Goal: Task Accomplishment & Management: Manage account settings

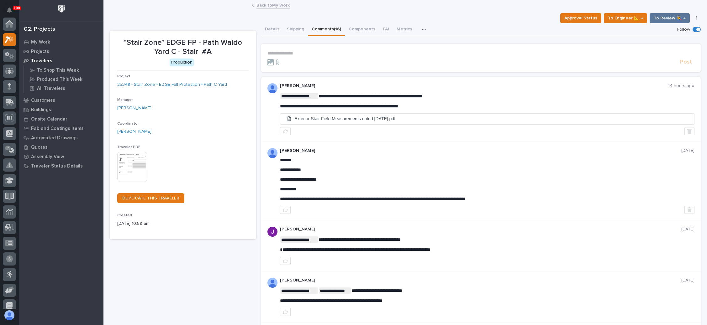
scroll to position [15, 0]
click at [268, 3] on link "Back to My Work" at bounding box center [272, 4] width 33 height 7
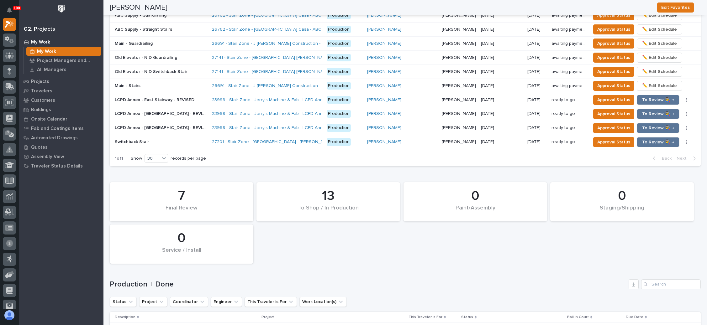
scroll to position [846, 0]
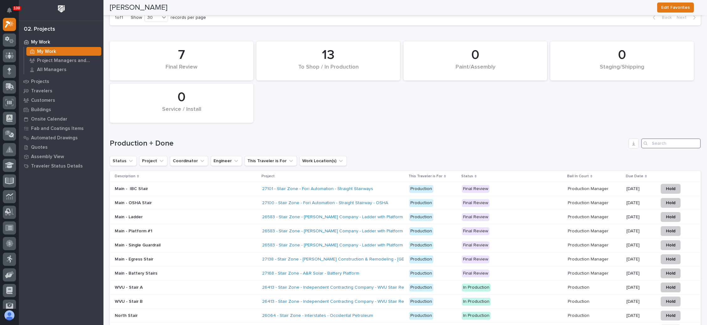
click at [655, 138] on input "Search" at bounding box center [671, 143] width 60 height 10
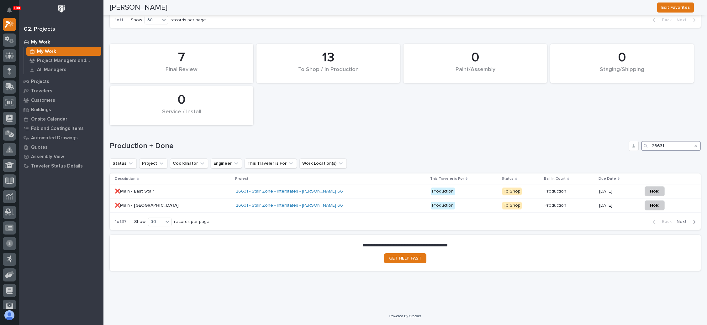
scroll to position [834, 0]
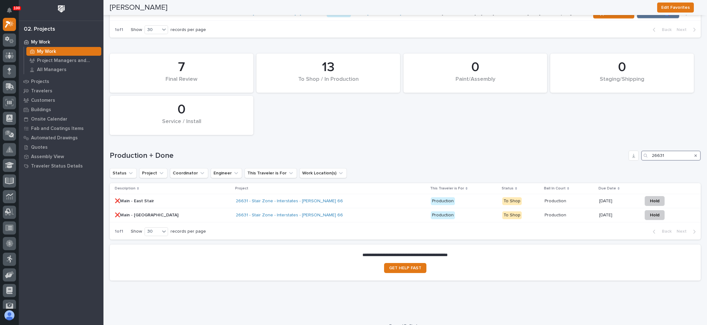
type input "26631"
click at [599, 197] on div "[DATE]" at bounding box center [618, 200] width 38 height 7
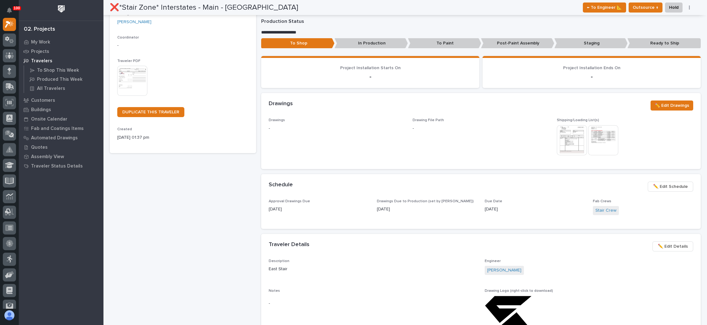
scroll to position [94, 0]
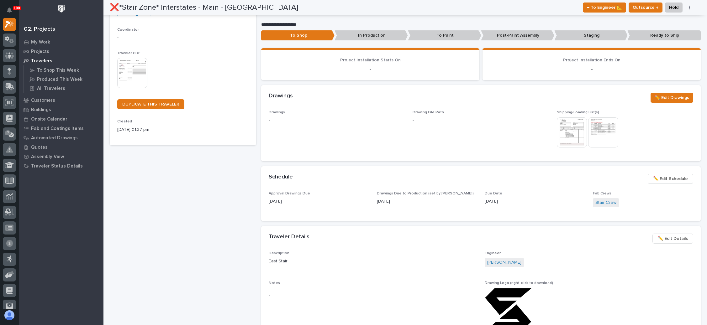
click at [664, 178] on span "✏️ Edit Schedule" at bounding box center [670, 179] width 35 height 8
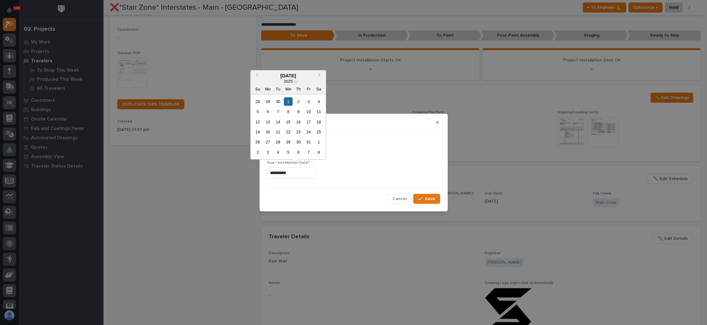
click at [296, 174] on input "**********" at bounding box center [292, 173] width 50 height 11
click at [269, 141] on div "27" at bounding box center [268, 142] width 8 height 8
type input "**********"
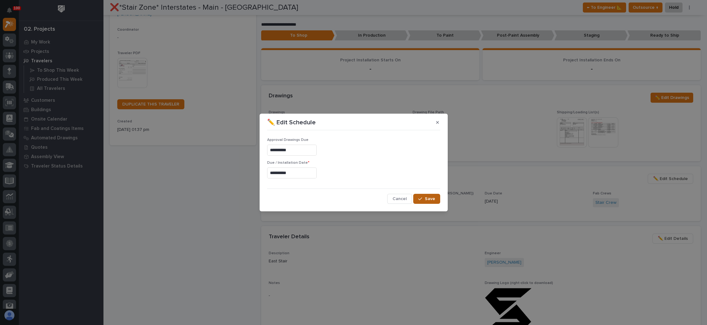
click at [429, 196] on span "Save" at bounding box center [430, 199] width 10 height 6
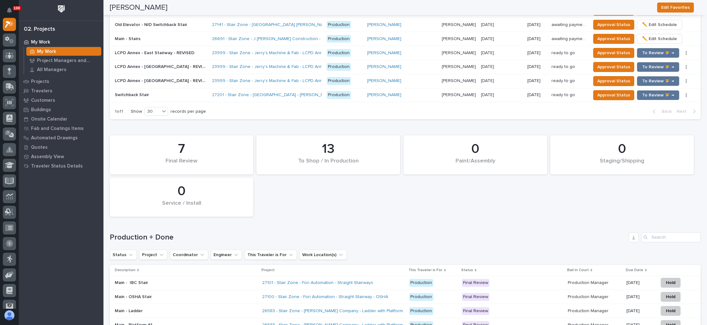
scroll to position [799, 0]
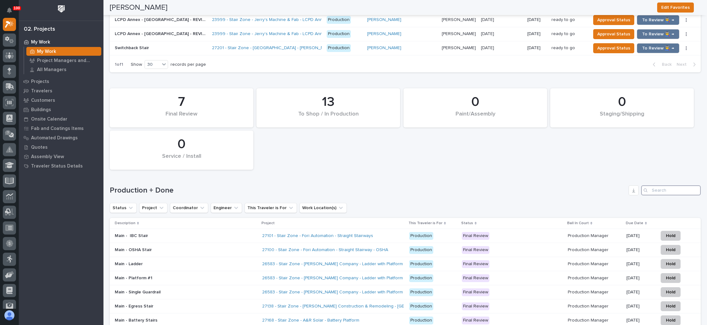
click at [672, 185] on input "Search" at bounding box center [671, 190] width 60 height 10
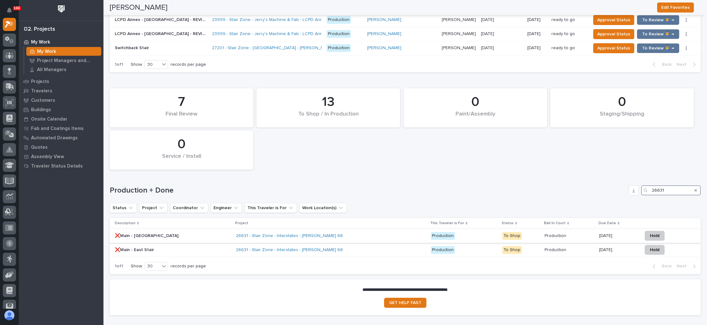
type input "26631"
click at [551, 233] on p at bounding box center [569, 235] width 50 height 5
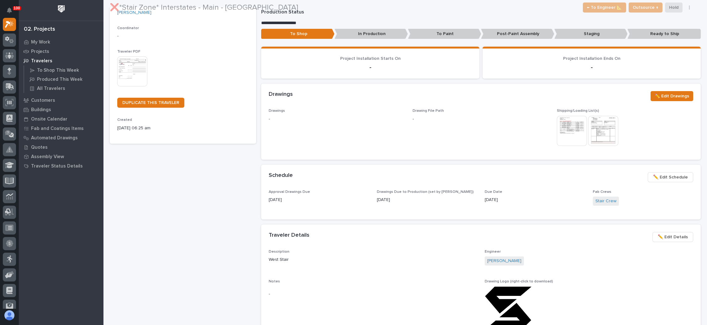
scroll to position [121, 0]
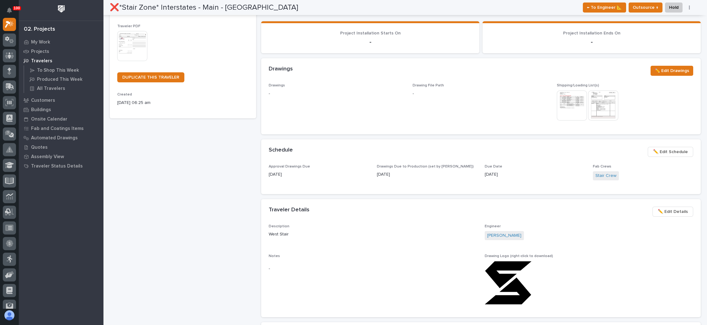
click at [661, 151] on span "✏️ Edit Schedule" at bounding box center [670, 152] width 35 height 8
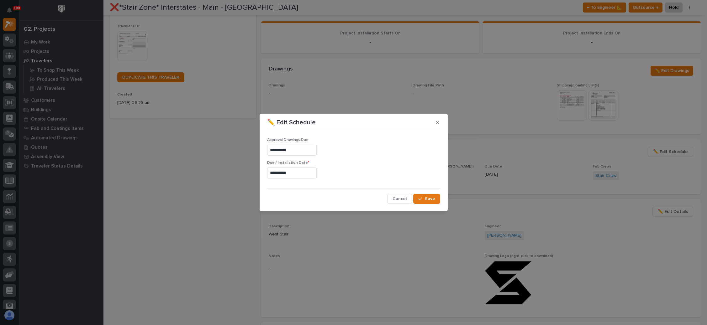
click at [299, 174] on input "**********" at bounding box center [292, 173] width 50 height 11
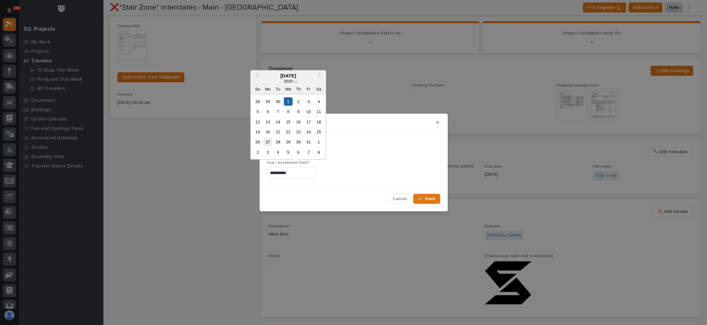
click at [269, 144] on div "27" at bounding box center [268, 142] width 8 height 8
type input "**********"
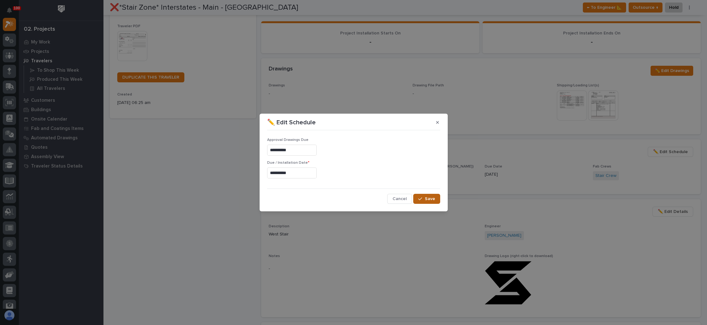
click at [424, 198] on div "button" at bounding box center [421, 199] width 6 height 4
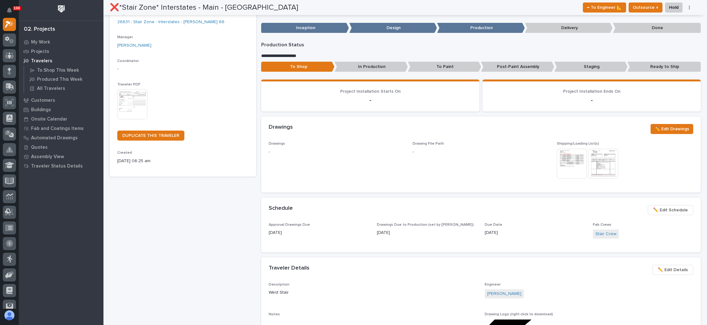
scroll to position [0, 0]
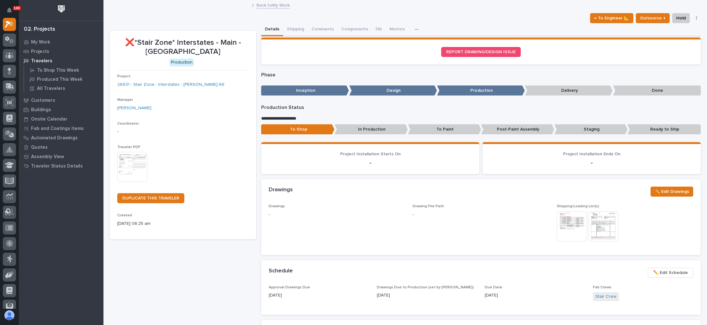
click at [264, 4] on link "Back to My Work" at bounding box center [272, 4] width 33 height 7
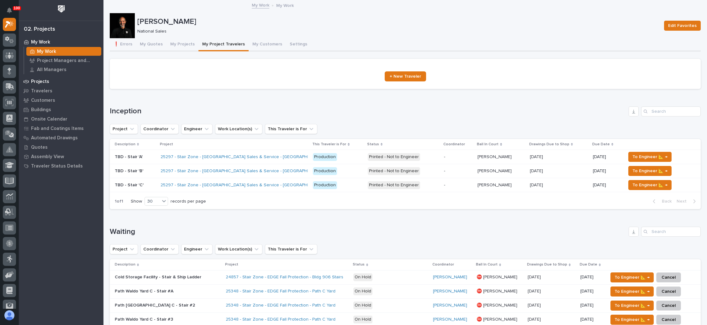
click at [39, 78] on div "Projects" at bounding box center [60, 81] width 81 height 9
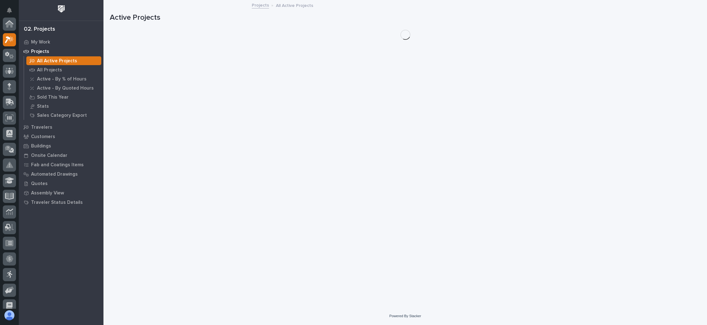
scroll to position [15, 0]
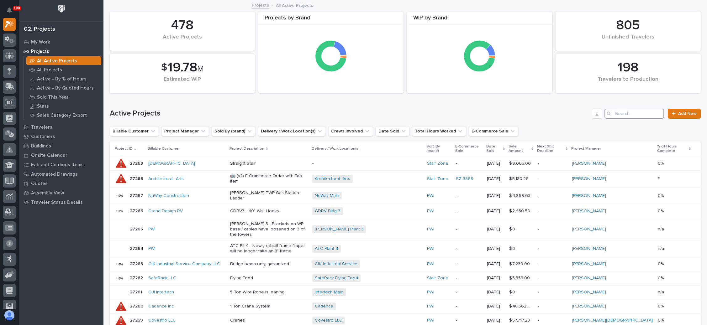
click at [637, 112] on input "Search" at bounding box center [634, 114] width 60 height 10
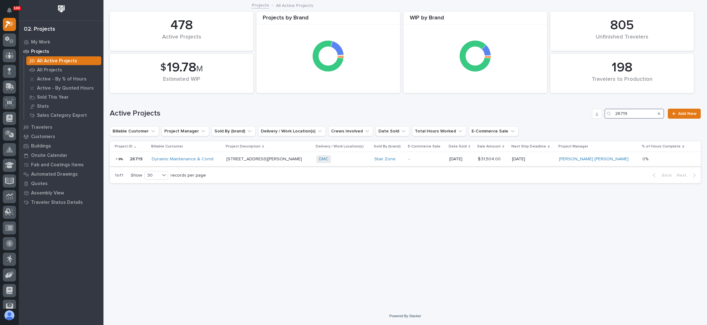
type input "26719"
click at [431, 158] on p "-" at bounding box center [426, 159] width 36 height 5
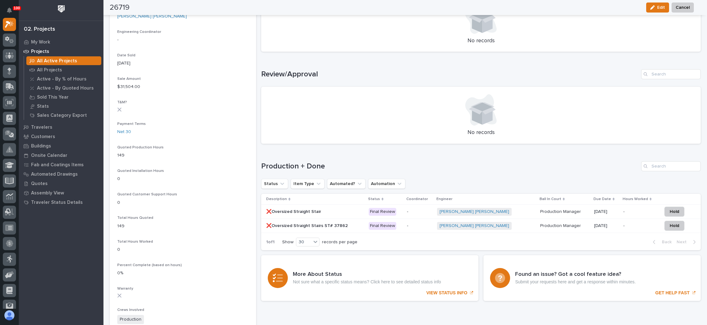
scroll to position [329, 0]
